Goal: Contribute content

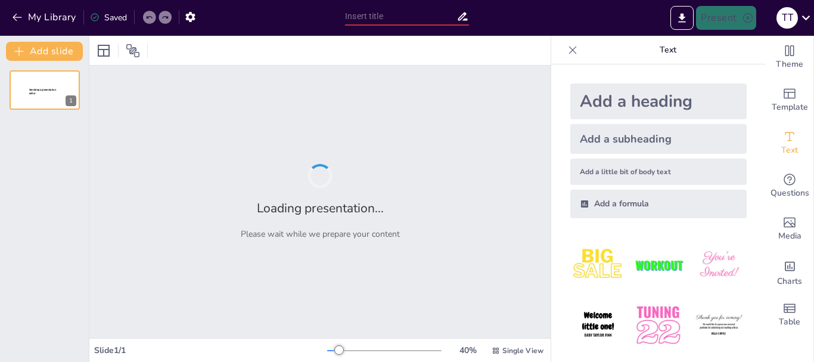
type input "Потужність: Основи та Визначення"
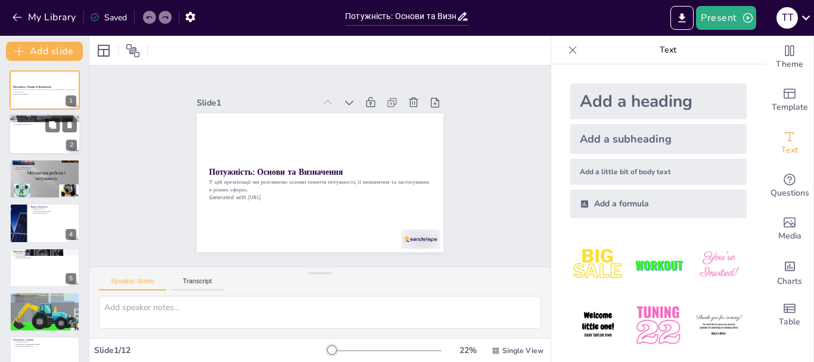
click at [34, 136] on div at bounding box center [44, 134] width 71 height 41
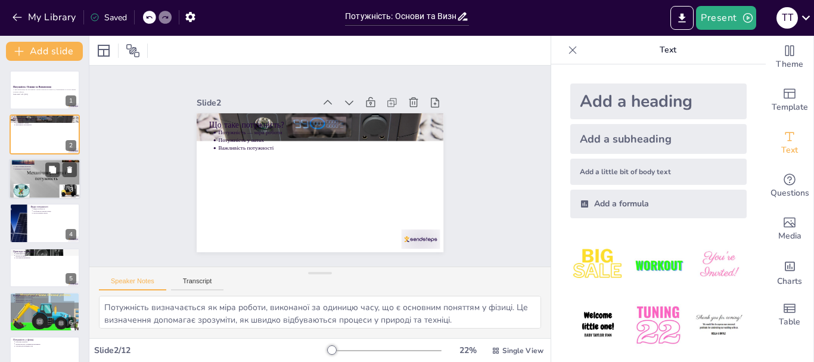
click at [35, 175] on div at bounding box center [44, 179] width 71 height 54
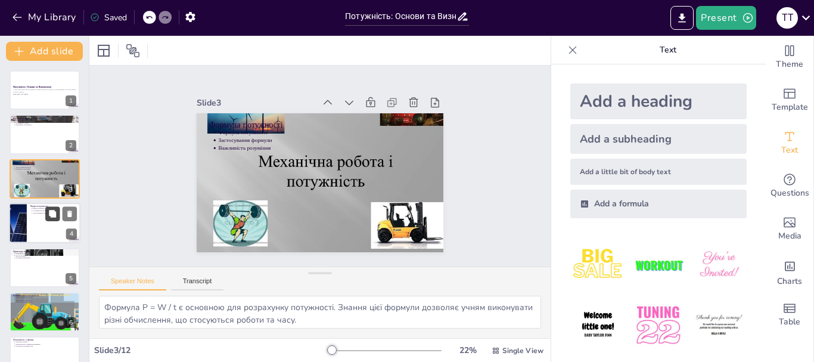
click at [49, 213] on icon at bounding box center [52, 213] width 7 height 7
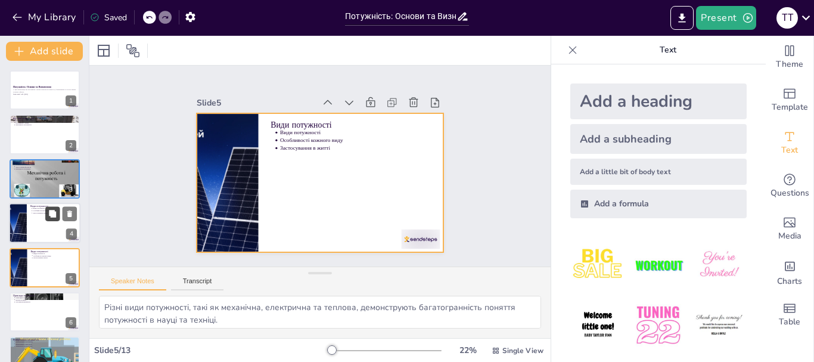
scroll to position [56, 0]
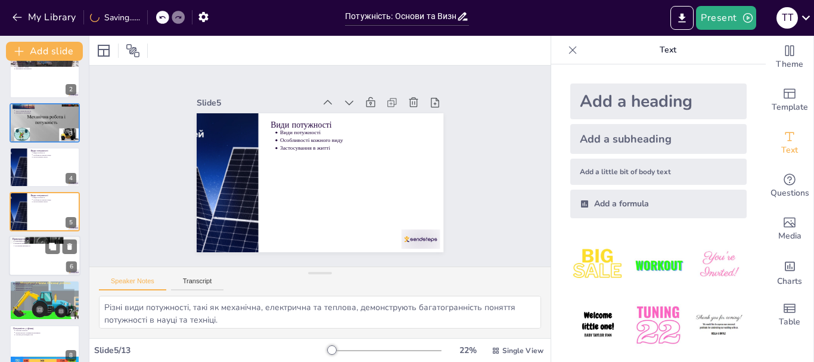
click at [41, 265] on div at bounding box center [44, 255] width 71 height 41
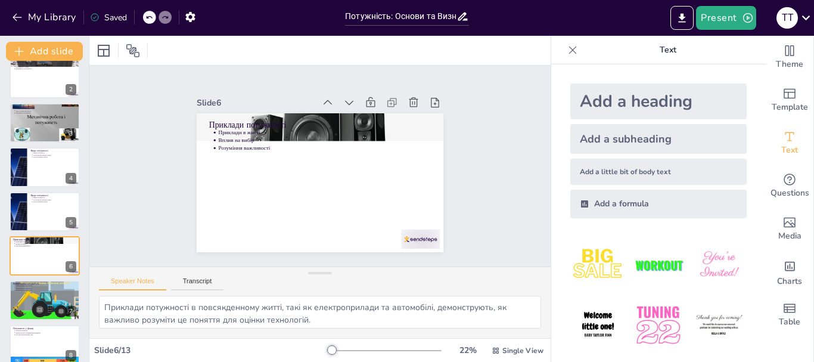
scroll to position [101, 0]
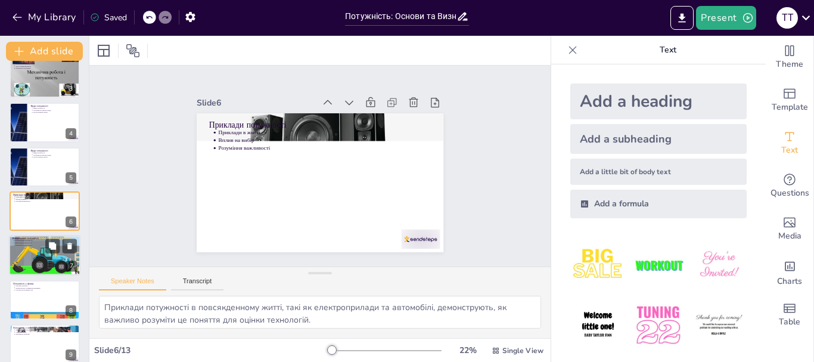
click at [43, 267] on div at bounding box center [44, 255] width 77 height 41
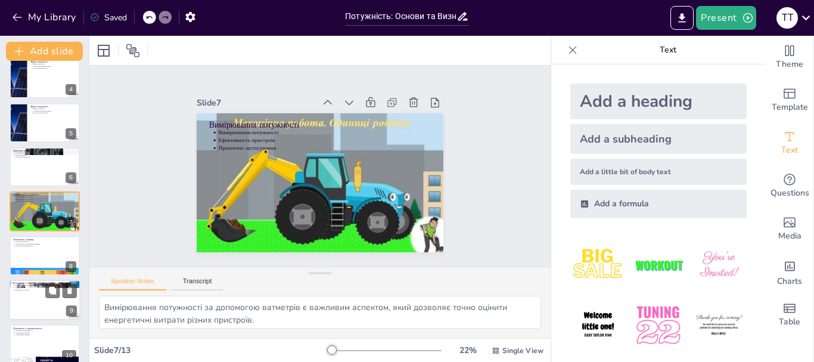
click at [44, 300] on div at bounding box center [44, 299] width 71 height 41
type textarea "Потужність електроприладів впливає на їх ефективність та споживання енергії, що…"
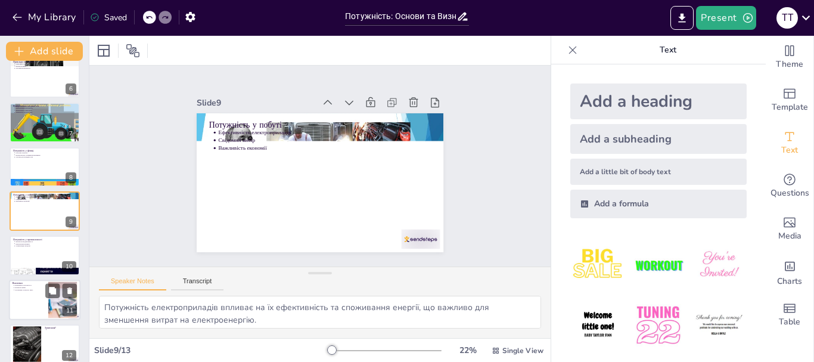
scroll to position [289, 0]
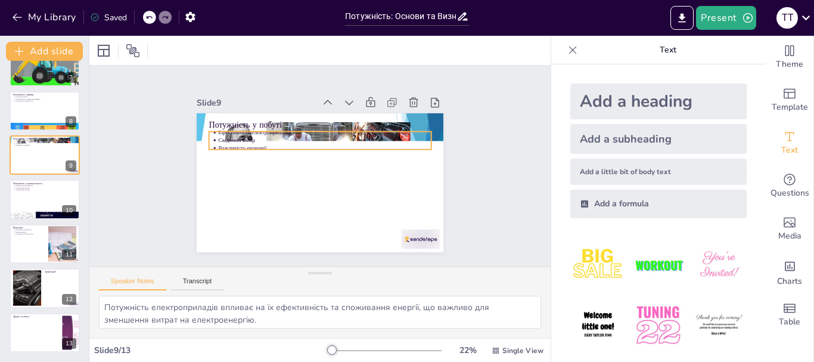
click at [232, 128] on p "Ефективність електроприладів" at bounding box center [331, 134] width 210 height 52
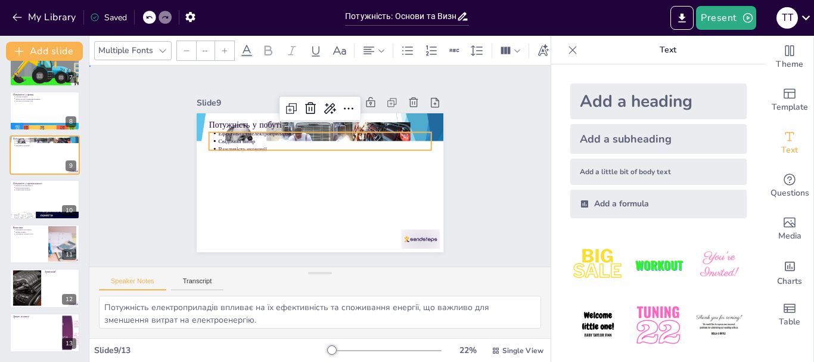
click at [497, 159] on div "Slide 1 Потужність: Основи та Визначення У цій презентації ми розглянемо основи…" at bounding box center [319, 166] width 479 height 248
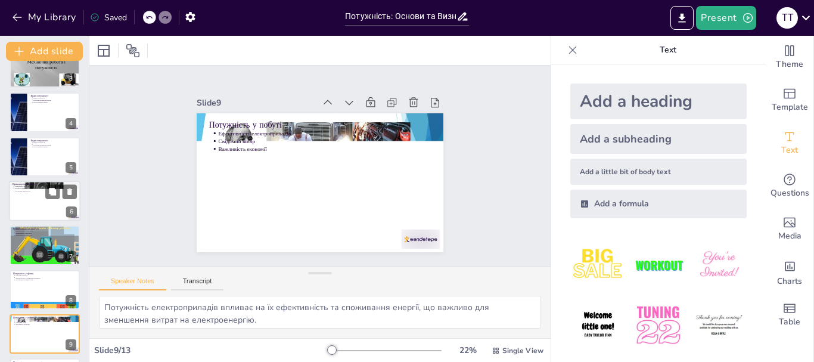
scroll to position [0, 0]
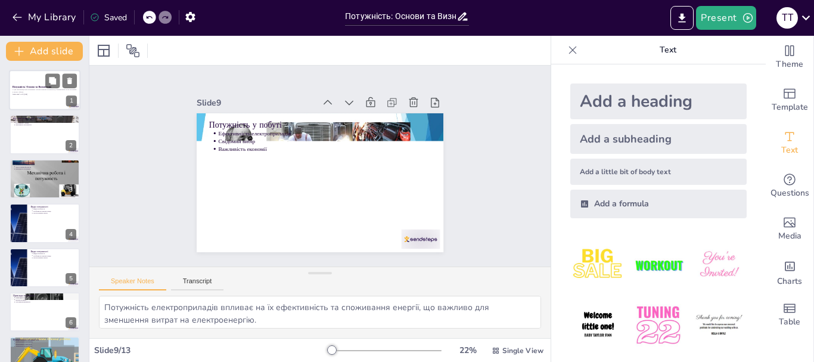
click at [51, 94] on p "Generated with [URL]" at bounding box center [45, 94] width 64 height 2
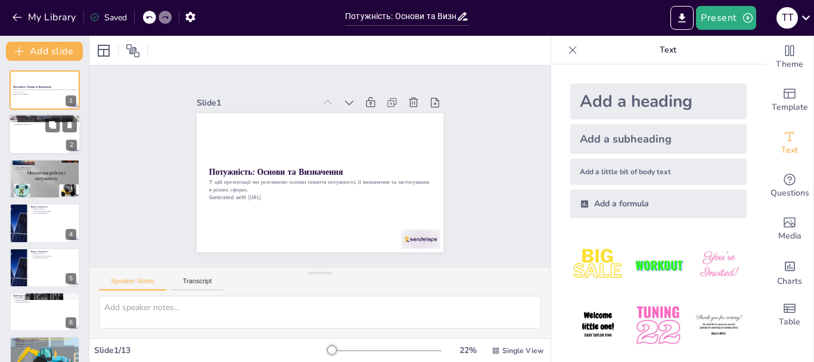
click at [20, 122] on p "Потужність у ватах" at bounding box center [46, 122] width 62 height 2
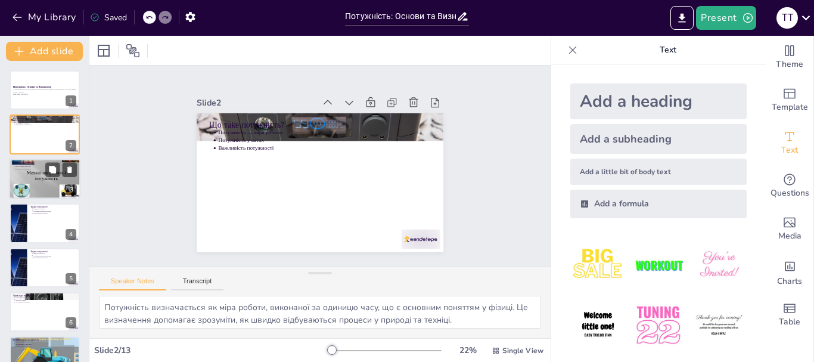
click at [35, 177] on div at bounding box center [44, 179] width 71 height 54
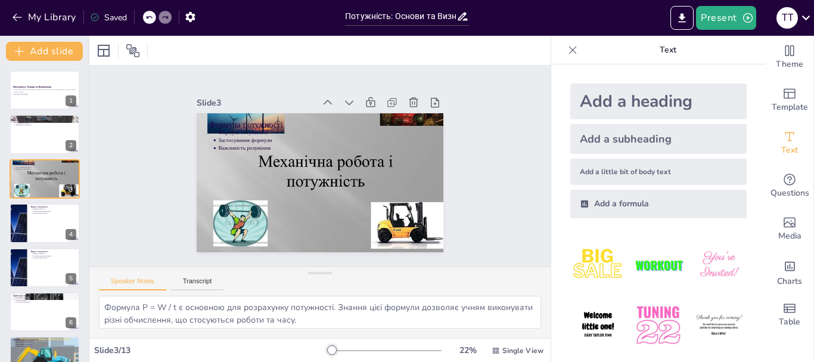
click at [346, 42] on div at bounding box center [319, 50] width 461 height 29
click at [42, 265] on div at bounding box center [44, 267] width 71 height 41
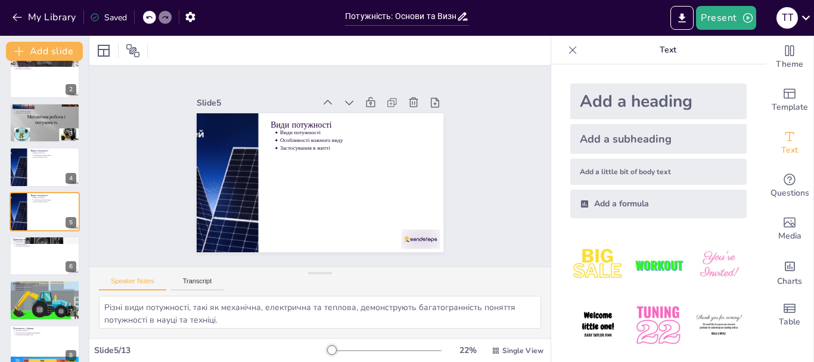
scroll to position [53, 0]
click at [47, 308] on div at bounding box center [45, 299] width 76 height 39
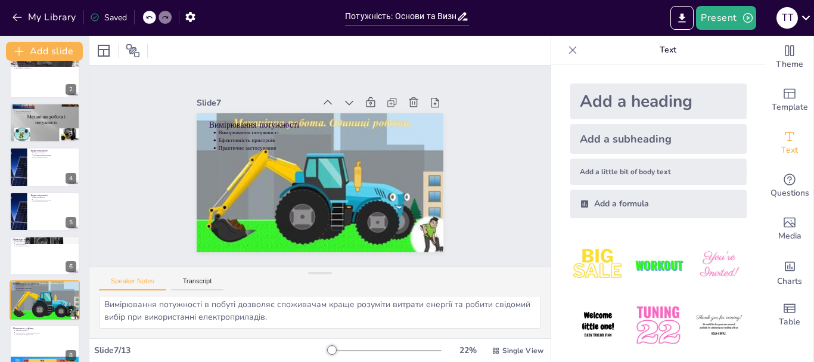
scroll to position [145, 0]
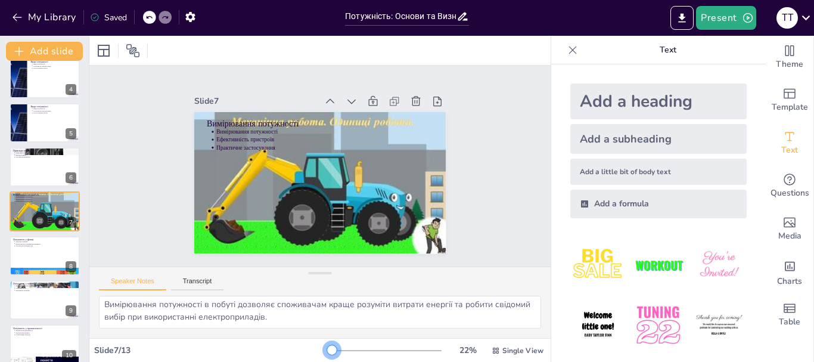
click at [327, 349] on div at bounding box center [332, 350] width 10 height 10
click at [37, 287] on p "Свідомий вибір" at bounding box center [46, 287] width 62 height 2
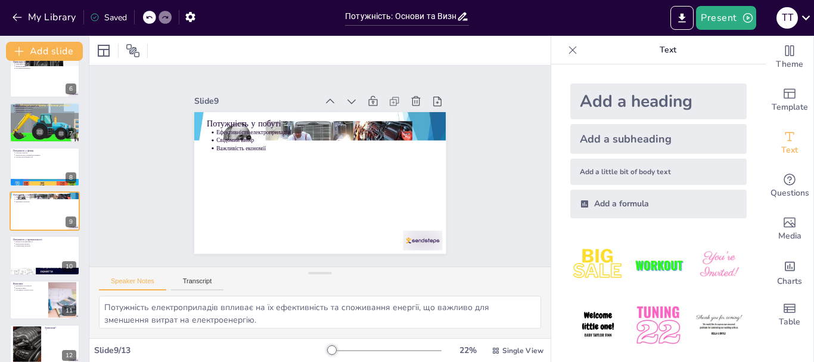
scroll to position [53, 0]
click at [33, 301] on div at bounding box center [45, 299] width 70 height 39
type textarea "Потужність є важливим аспектом у багатьох сферах, що підкреслює її значення для…"
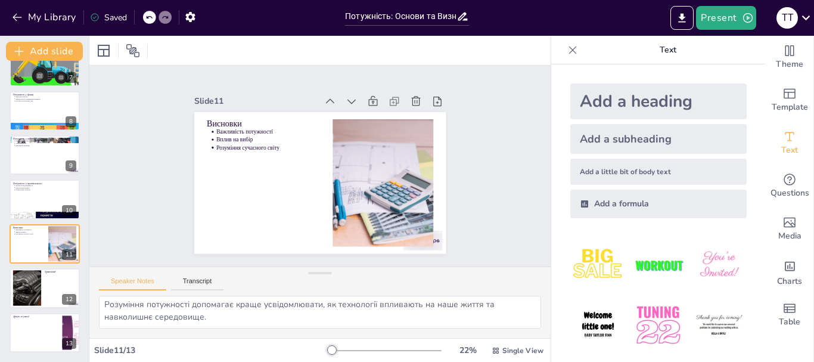
scroll to position [0, 0]
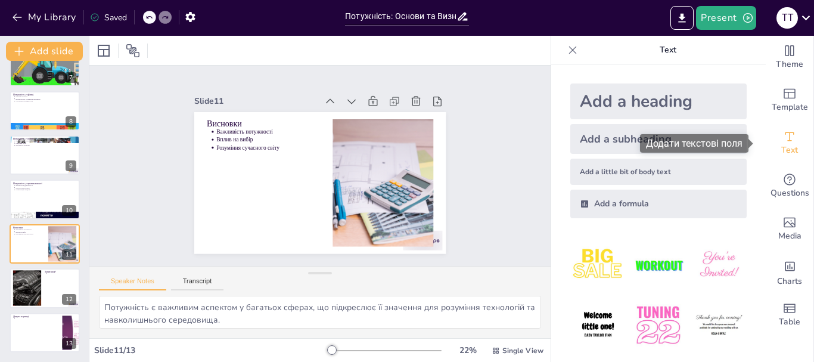
click at [771, 143] on div "Text" at bounding box center [789, 143] width 48 height 43
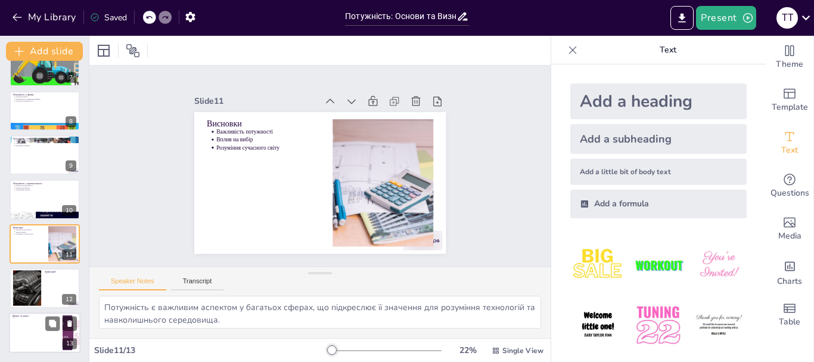
click at [35, 323] on div at bounding box center [44, 332] width 71 height 41
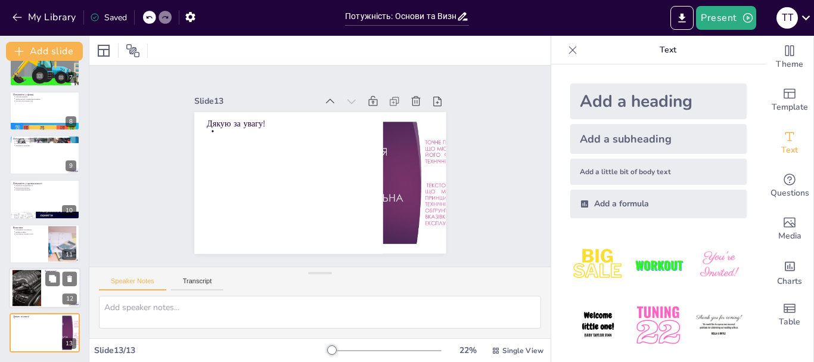
click at [26, 281] on div at bounding box center [26, 288] width 73 height 36
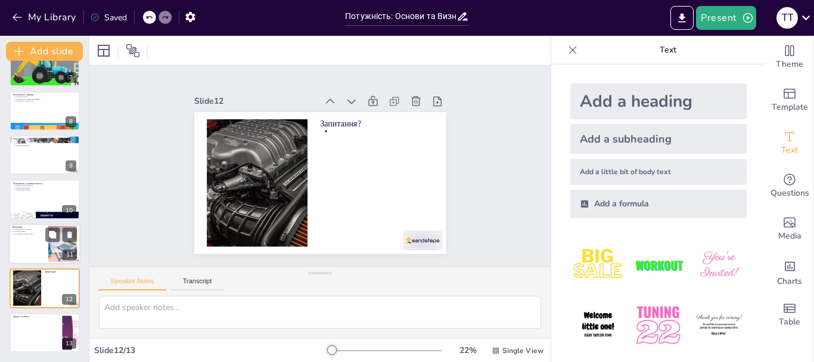
click at [31, 244] on div at bounding box center [44, 243] width 71 height 41
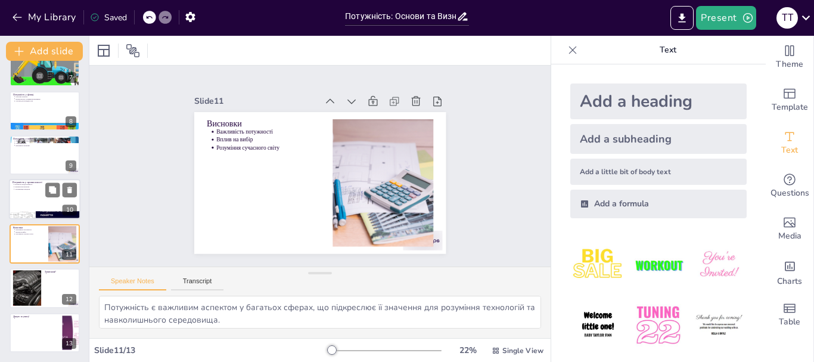
click at [35, 192] on div at bounding box center [44, 199] width 71 height 41
type textarea "Потужність машин і обладнання безпосередньо впливає на продуктивність виробницт…"
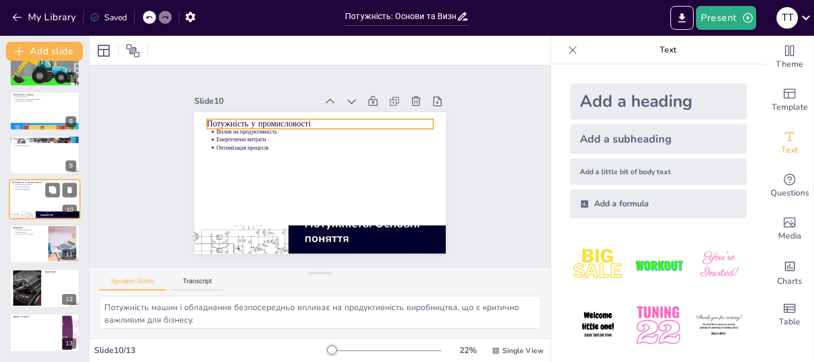
scroll to position [278, 0]
